Goal: Information Seeking & Learning: Learn about a topic

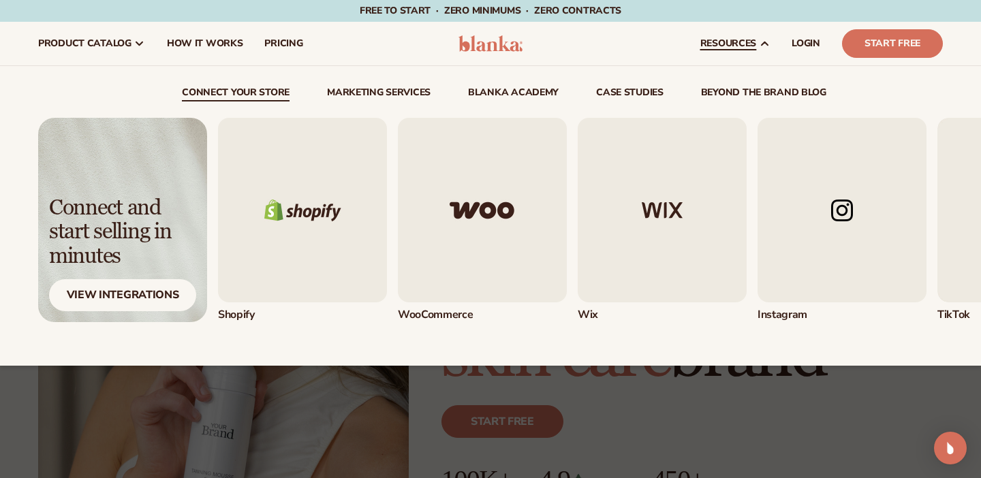
click at [745, 93] on link "beyond the brand blog" at bounding box center [763, 95] width 125 height 14
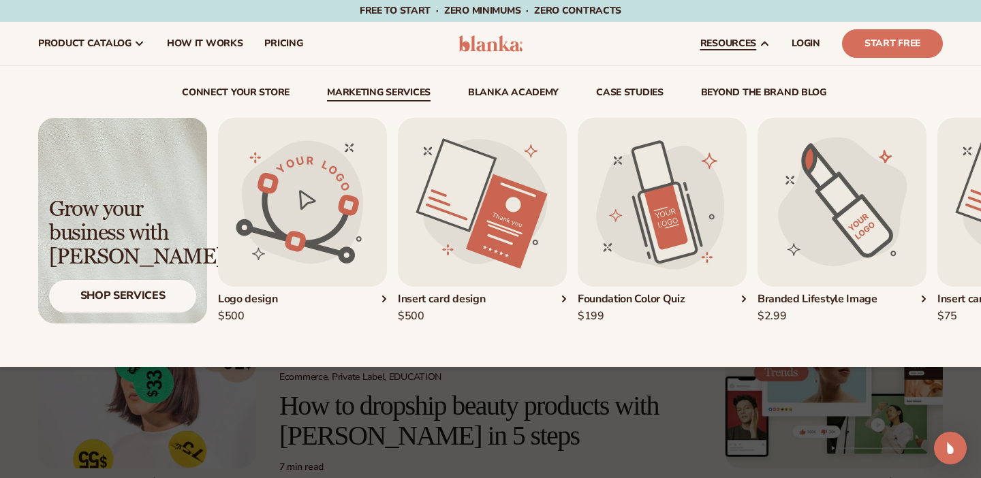
click at [394, 93] on link "Marketing services" at bounding box center [379, 95] width 104 height 14
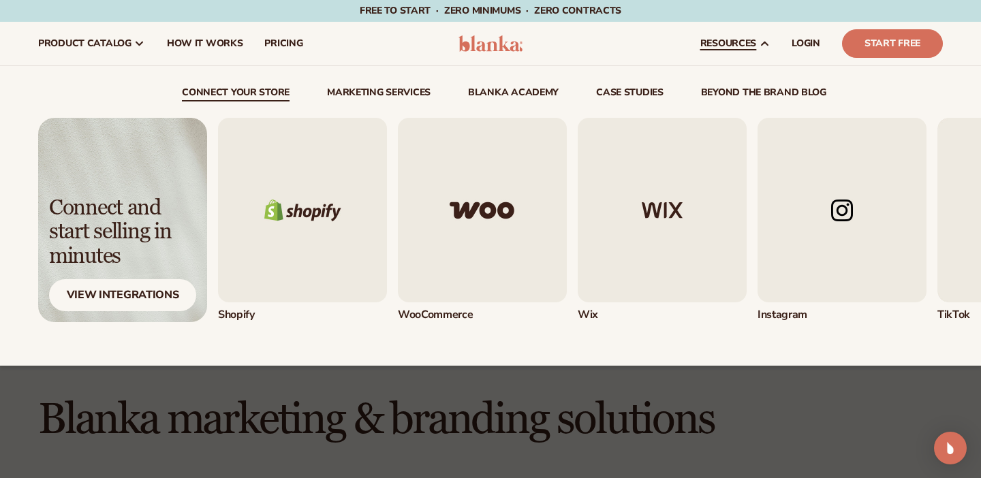
click at [738, 91] on link "beyond the brand blog" at bounding box center [763, 95] width 125 height 14
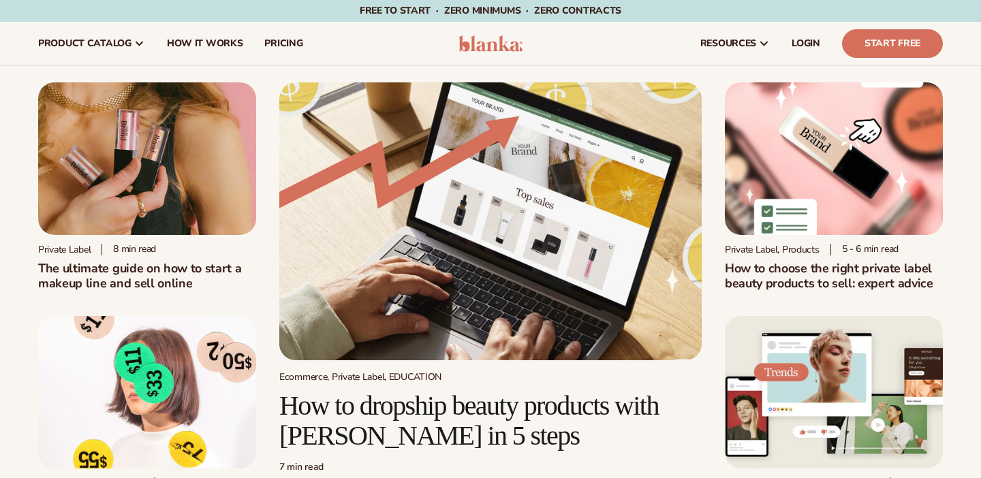
scroll to position [479, 0]
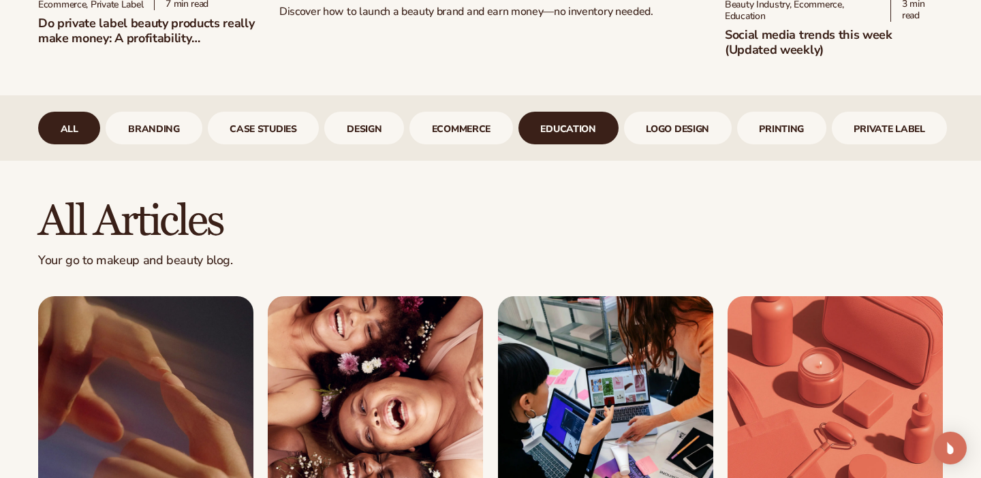
click at [565, 121] on link "Education" at bounding box center [568, 128] width 100 height 33
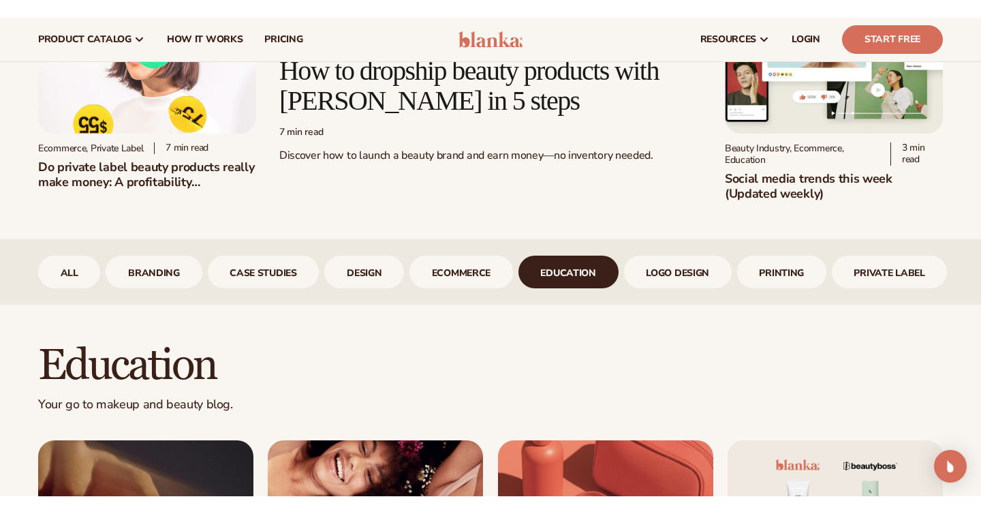
scroll to position [260, 0]
